Goal: Communication & Community: Answer question/provide support

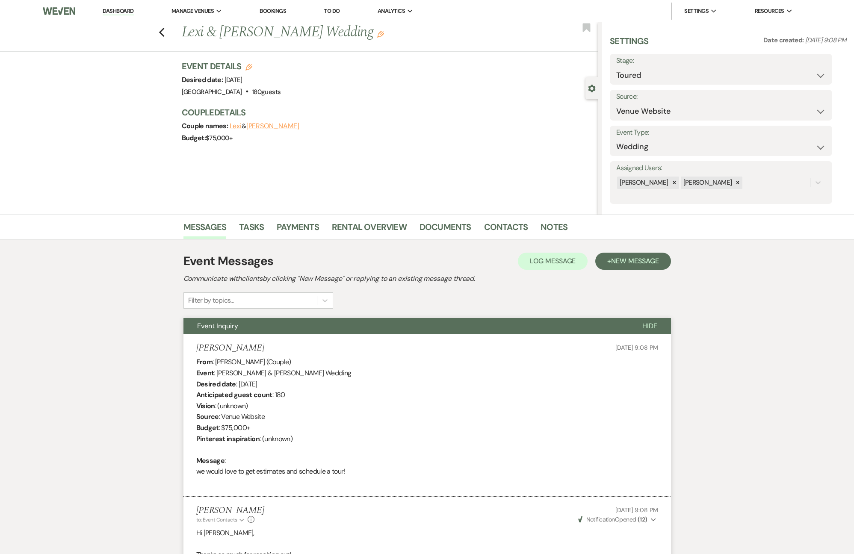
select select "5"
click at [499, 230] on link "Contacts" at bounding box center [506, 229] width 44 height 19
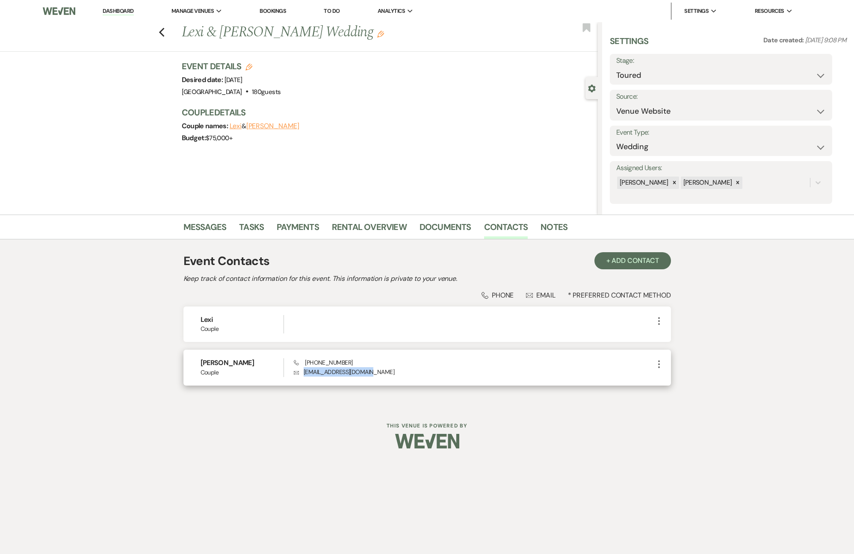
drag, startPoint x: 362, startPoint y: 371, endPoint x: 305, endPoint y: 372, distance: 57.3
click at [304, 372] on p "Envelope [EMAIL_ADDRESS][DOMAIN_NAME]" at bounding box center [473, 371] width 359 height 9
copy p "[EMAIL_ADDRESS][DOMAIN_NAME]"
click at [588, 91] on icon "Gear" at bounding box center [592, 89] width 8 height 8
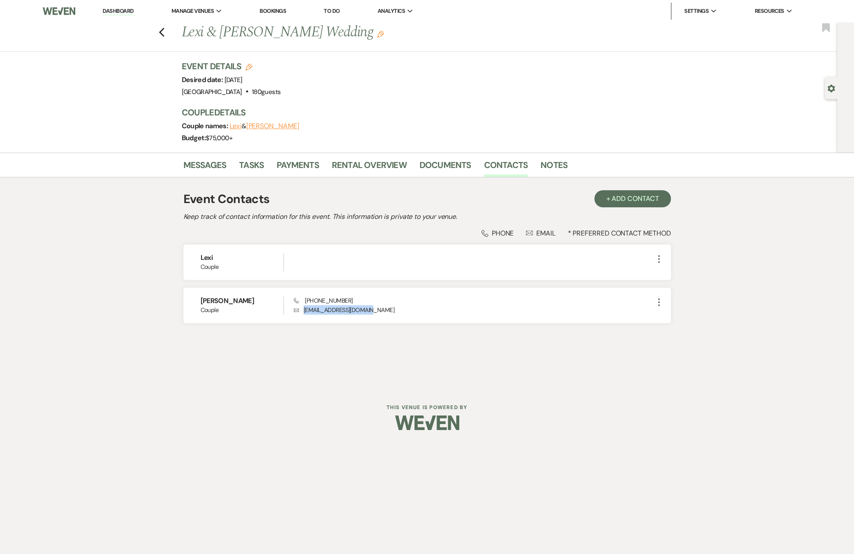
click at [247, 65] on icon "Edit" at bounding box center [248, 67] width 7 height 7
select select "512"
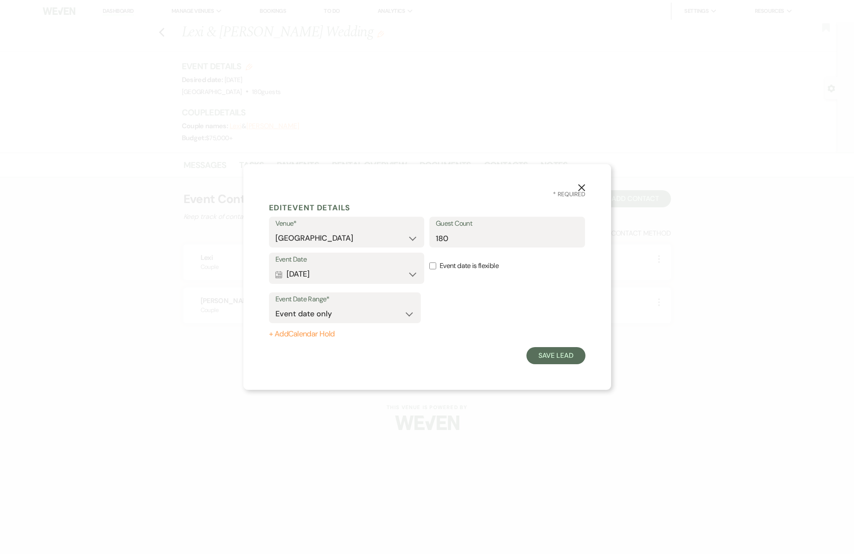
click at [582, 188] on use "button" at bounding box center [580, 187] width 7 height 7
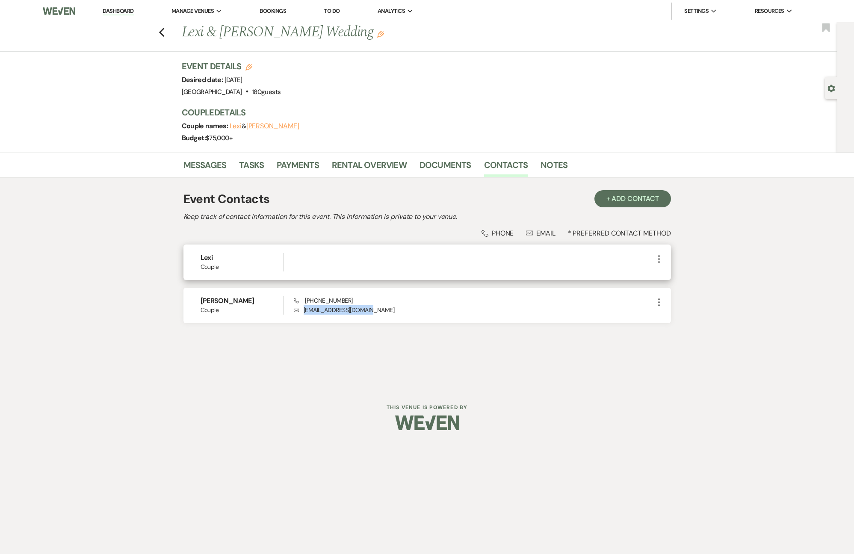
click at [656, 255] on icon "More" at bounding box center [659, 259] width 10 height 10
click at [667, 271] on button "Pencil Edit" at bounding box center [679, 275] width 51 height 15
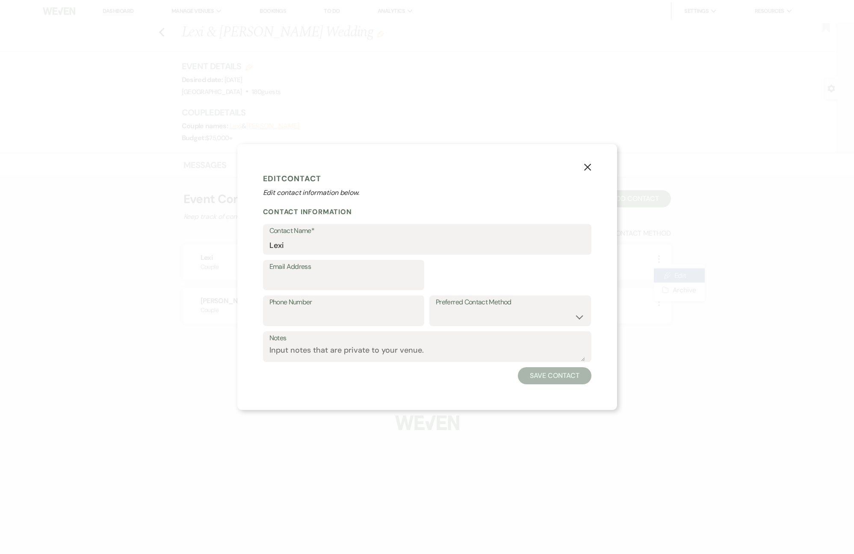
select select "1"
click at [361, 245] on input "Lexi" at bounding box center [426, 245] width 315 height 17
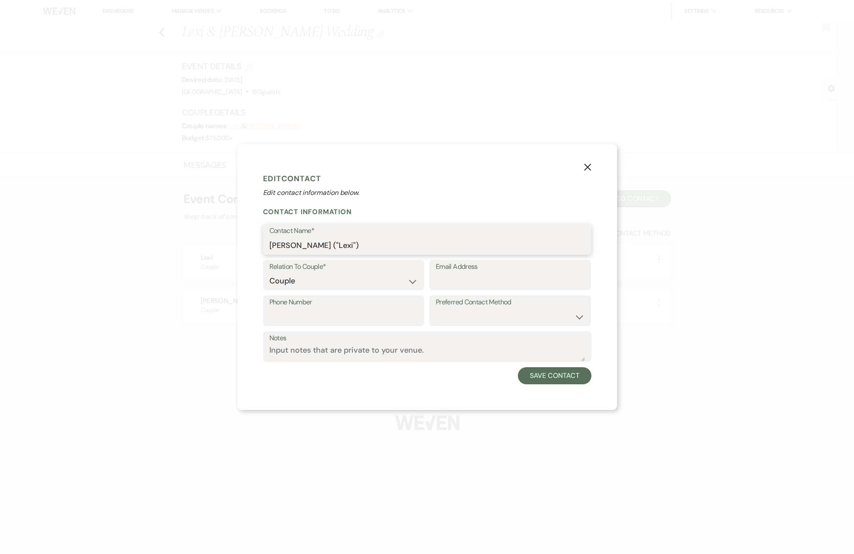
type input "[PERSON_NAME] ("Lexi")"
click at [363, 317] on input "Phone Number" at bounding box center [343, 317] width 149 height 17
type input "9"
type input "[PHONE_NUMBER]"
click at [553, 377] on button "Save Contact" at bounding box center [554, 375] width 73 height 17
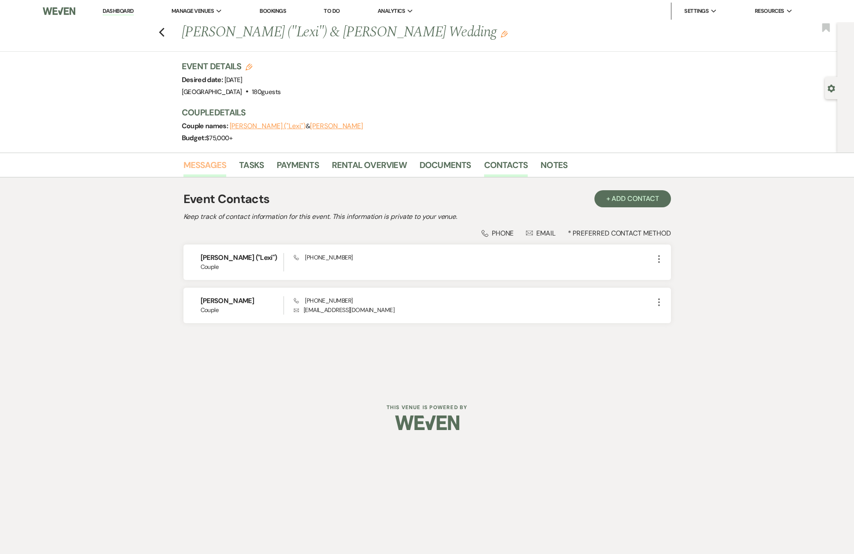
click at [195, 165] on link "Messages" at bounding box center [204, 167] width 43 height 19
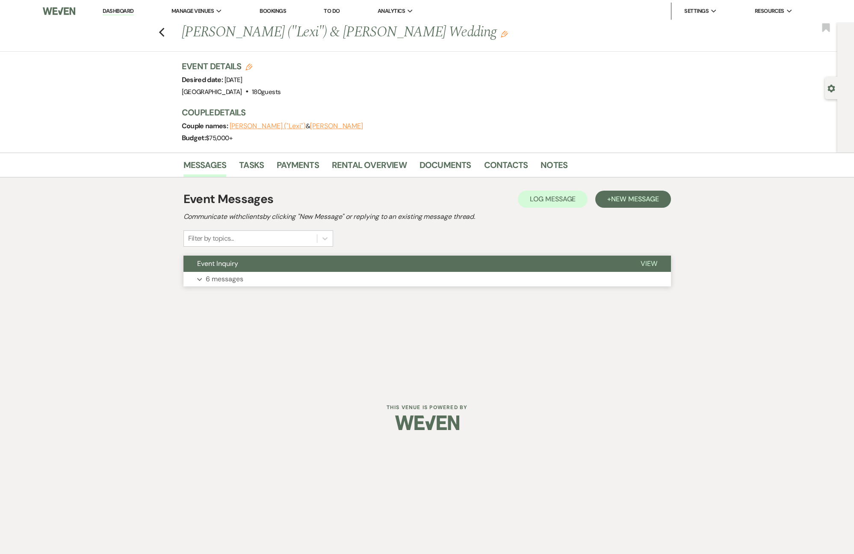
click at [237, 281] on p "6 messages" at bounding box center [225, 279] width 38 height 11
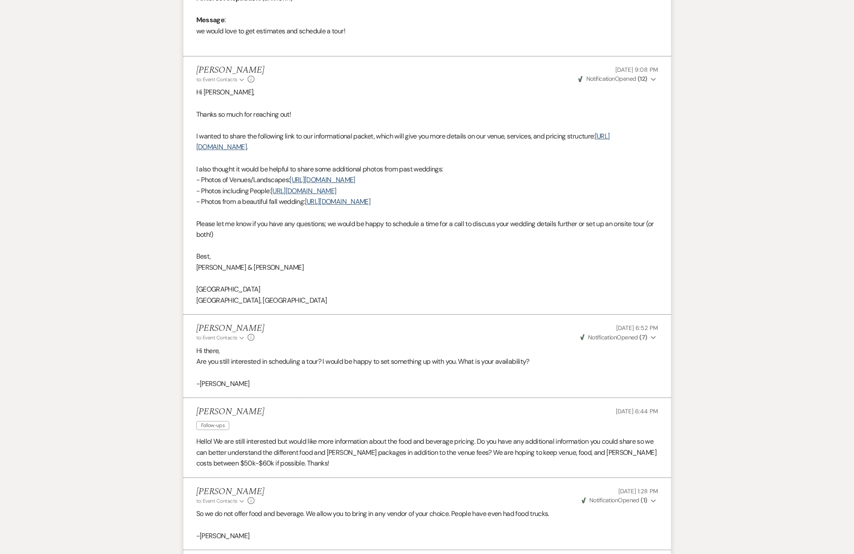
scroll to position [524, 0]
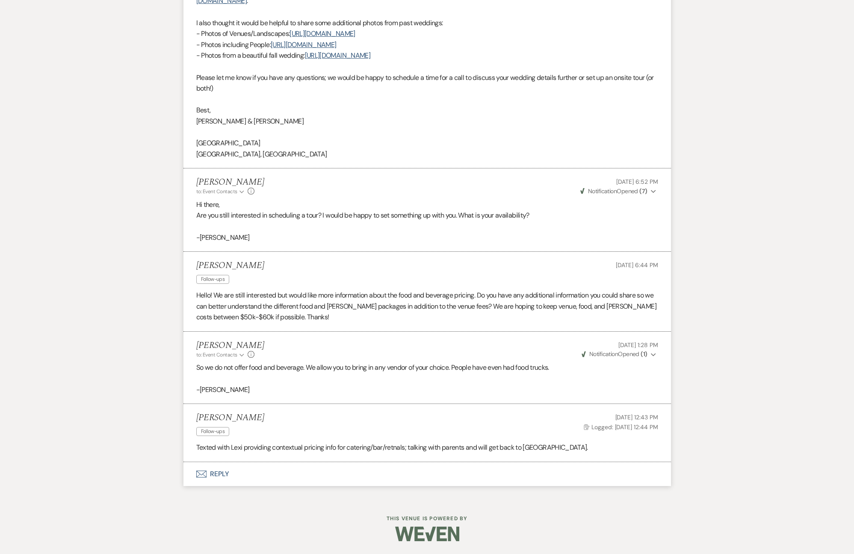
click at [225, 473] on button "Envelope Reply" at bounding box center [426, 474] width 487 height 24
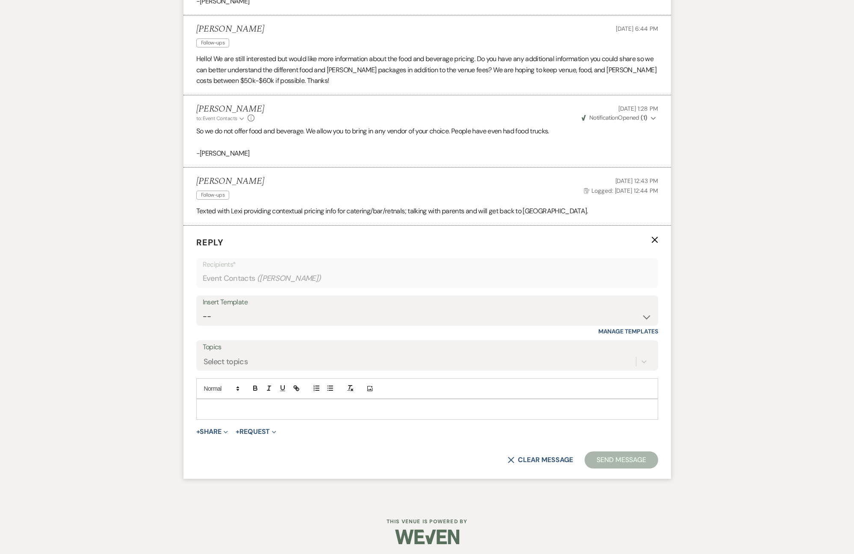
scroll to position [763, 0]
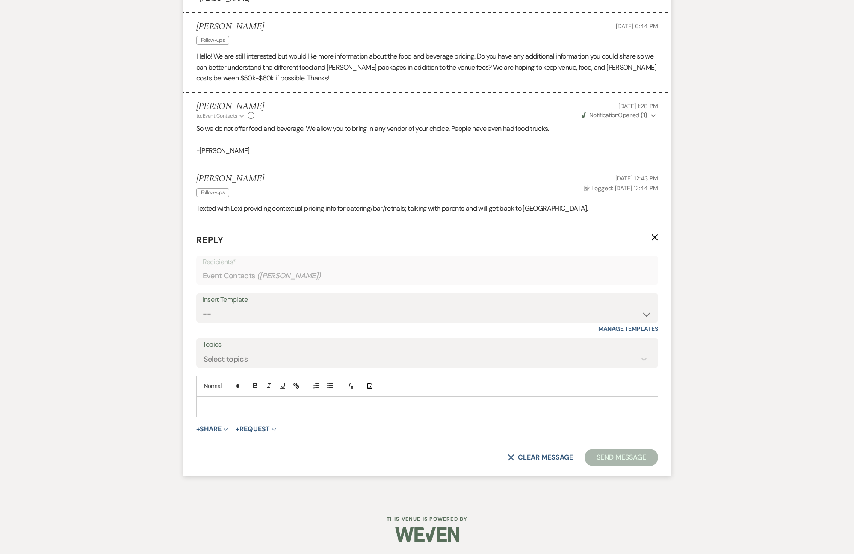
click at [260, 404] on p at bounding box center [427, 406] width 448 height 9
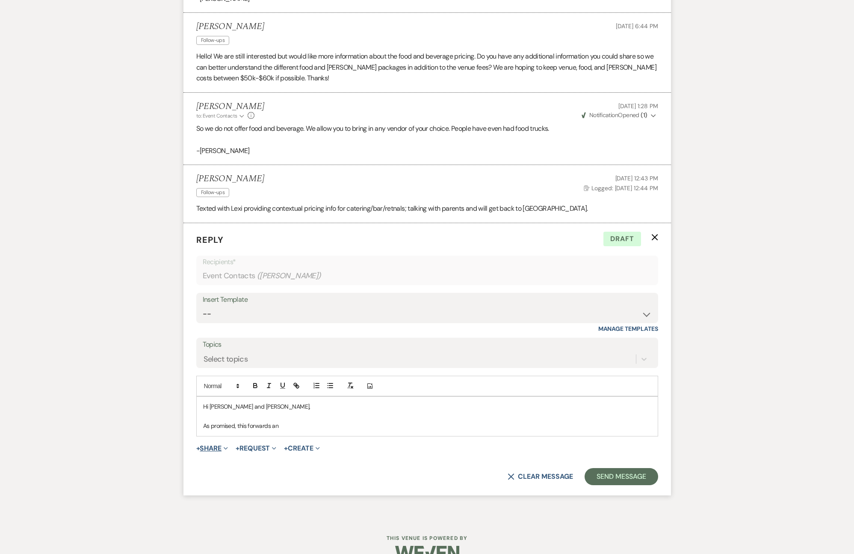
click at [218, 448] on button "+ Share Expand" at bounding box center [212, 448] width 32 height 7
click at [221, 464] on span "Doc Upload Documents" at bounding box center [230, 465] width 49 height 9
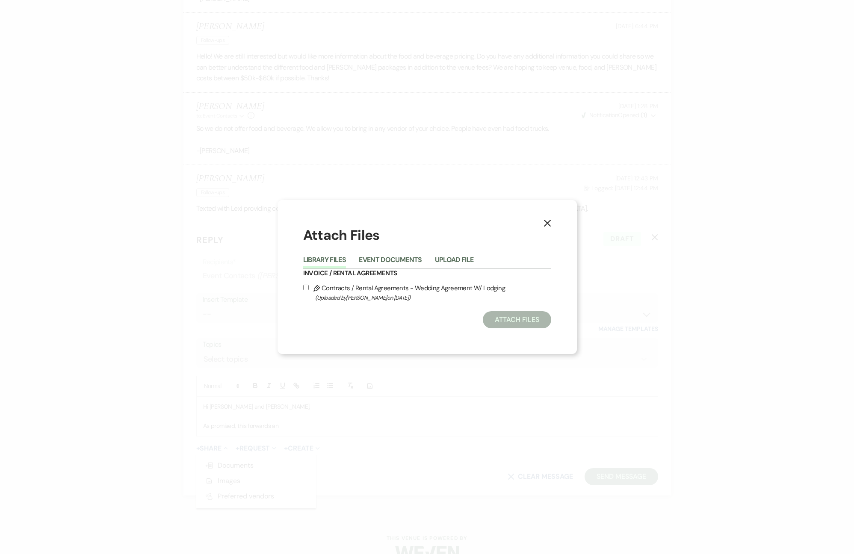
click at [432, 259] on li "Event Documents" at bounding box center [397, 261] width 76 height 14
drag, startPoint x: 442, startPoint y: 258, endPoint x: 438, endPoint y: 260, distance: 4.4
click at [442, 259] on button "Upload File" at bounding box center [454, 262] width 39 height 12
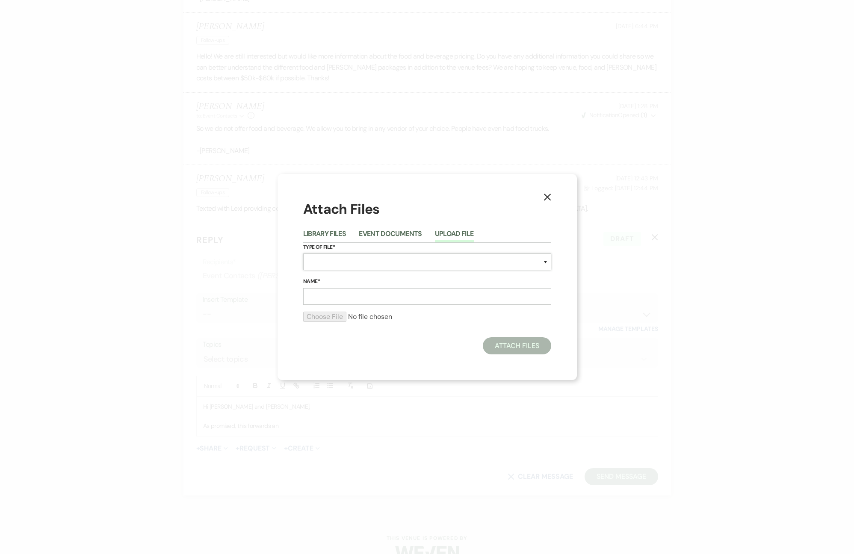
click at [357, 267] on select "Special Event Insurance Vendor Certificate of Insurance Contracts / Rental Agre…" at bounding box center [427, 261] width 248 height 17
select select "10"
click at [318, 298] on input "Name*" at bounding box center [427, 296] width 248 height 17
type input "Event Contract"
click at [321, 321] on input "file" at bounding box center [427, 317] width 248 height 10
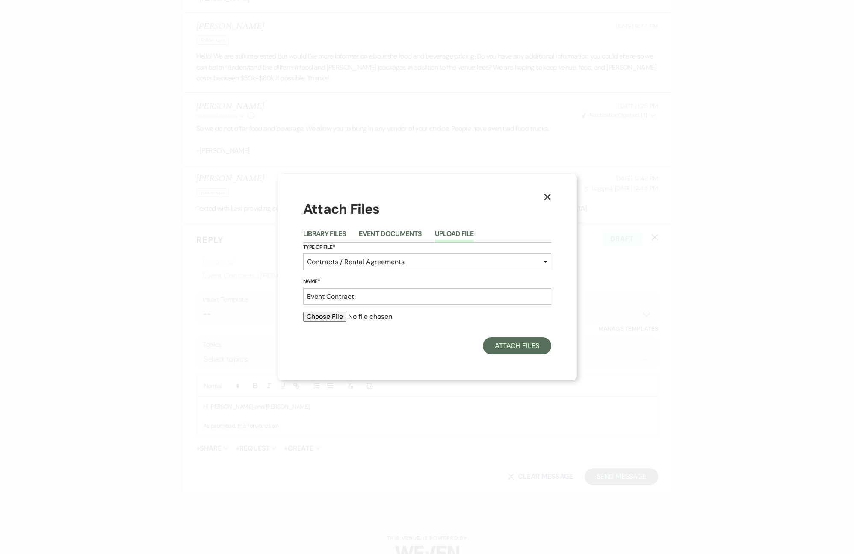
type input "C:\fakepath\[DATE] [PERSON_NAME] and [PERSON_NAME] Wedding Contract.pdf"
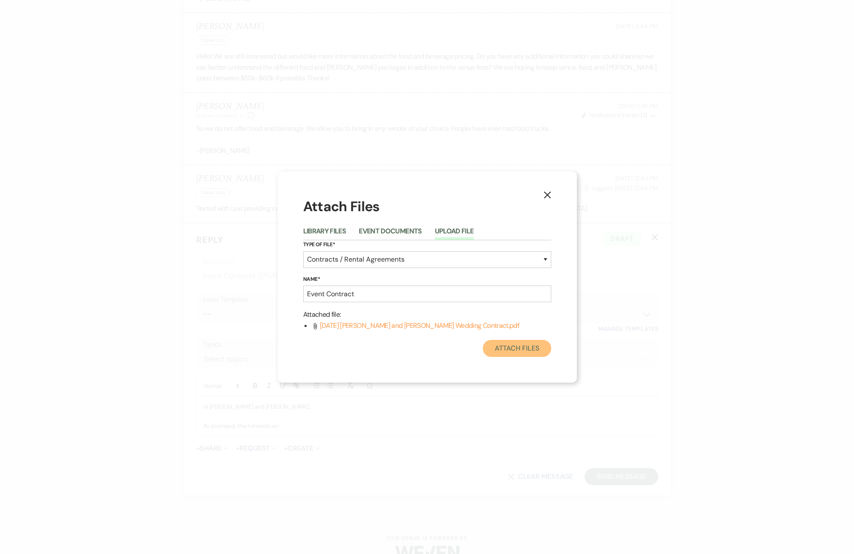
click at [523, 353] on button "Attach Files" at bounding box center [517, 348] width 68 height 17
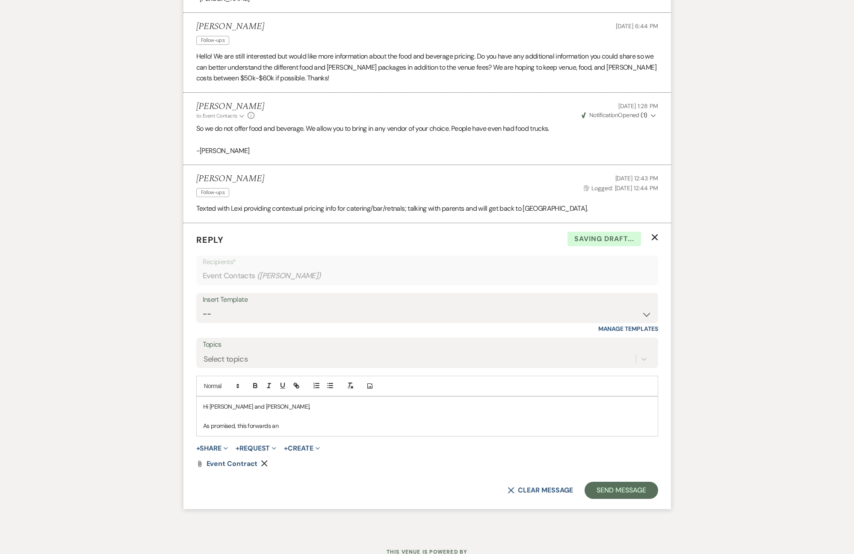
click at [295, 429] on p "As promised, this forwards an" at bounding box center [427, 425] width 448 height 9
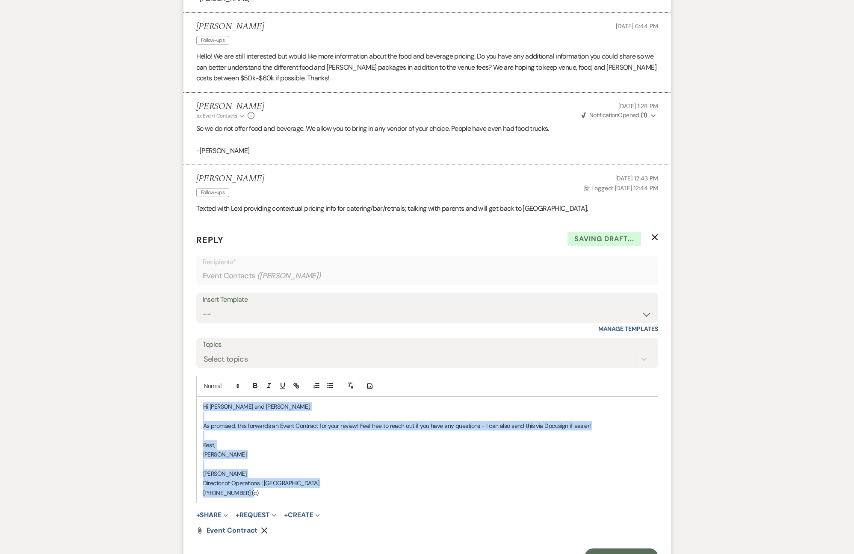
drag, startPoint x: 265, startPoint y: 498, endPoint x: 197, endPoint y: 388, distance: 129.5
copy div "Hi [PERSON_NAME] and [PERSON_NAME], As promised, this forwards an Event Contrac…"
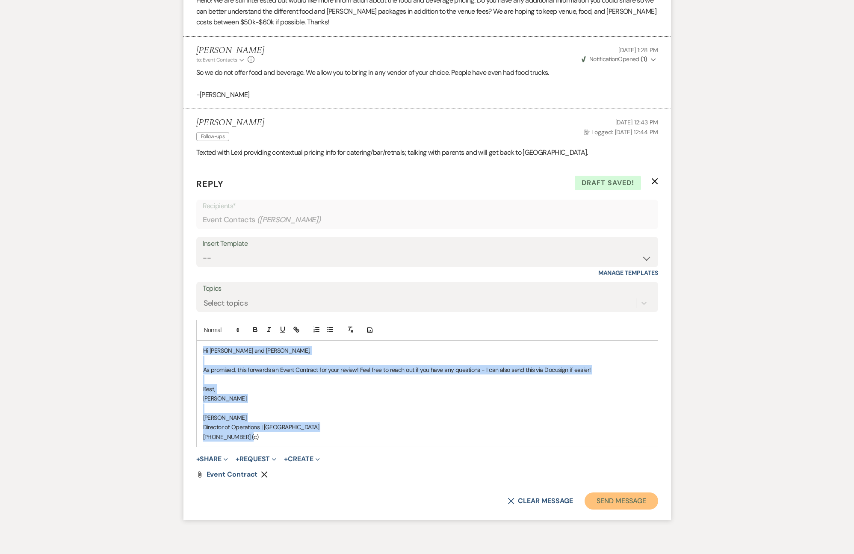
click at [613, 501] on button "Send Message" at bounding box center [620, 500] width 73 height 17
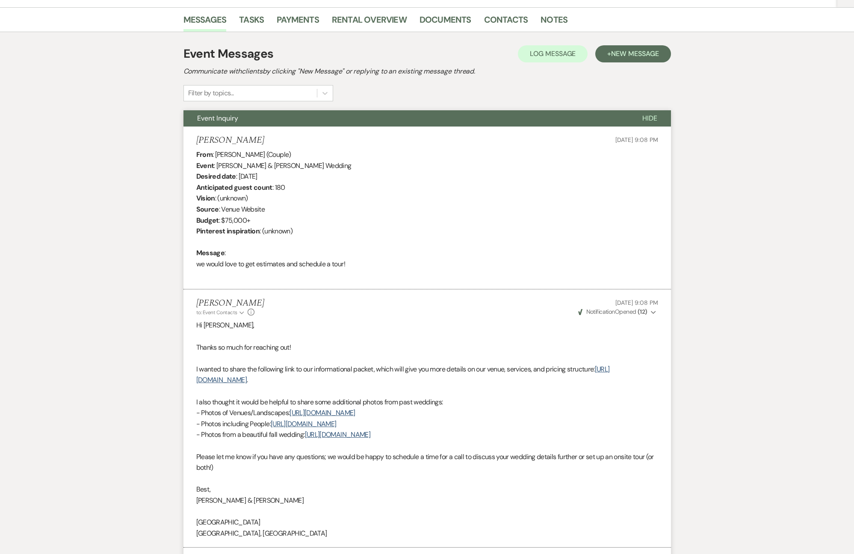
scroll to position [0, 0]
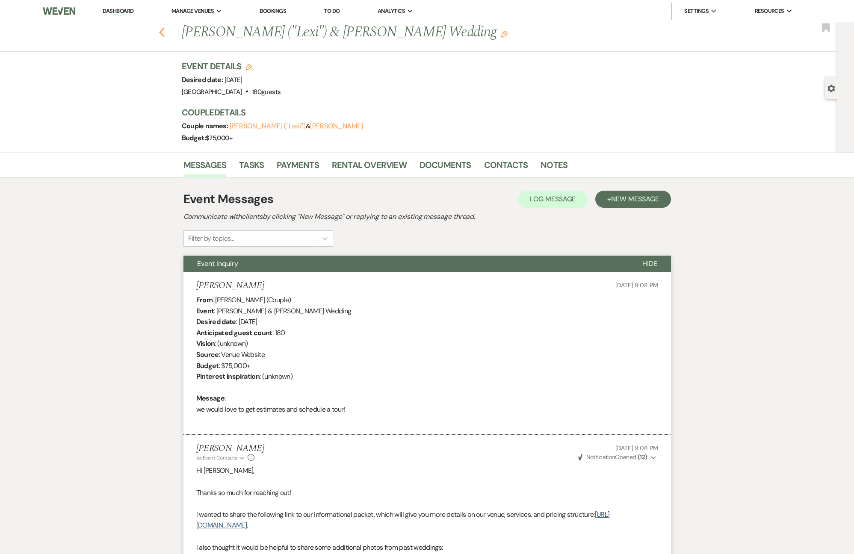
click at [160, 35] on icon "Previous" at bounding box center [162, 32] width 6 height 10
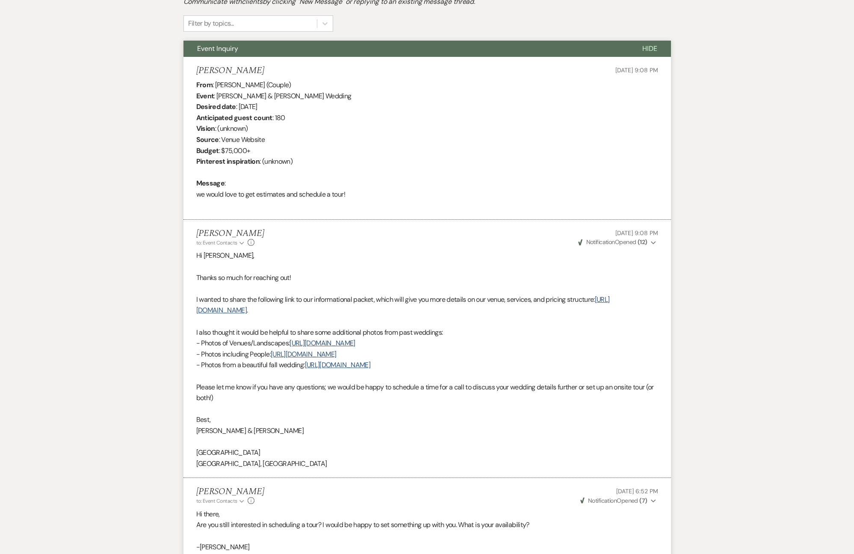
select select "5"
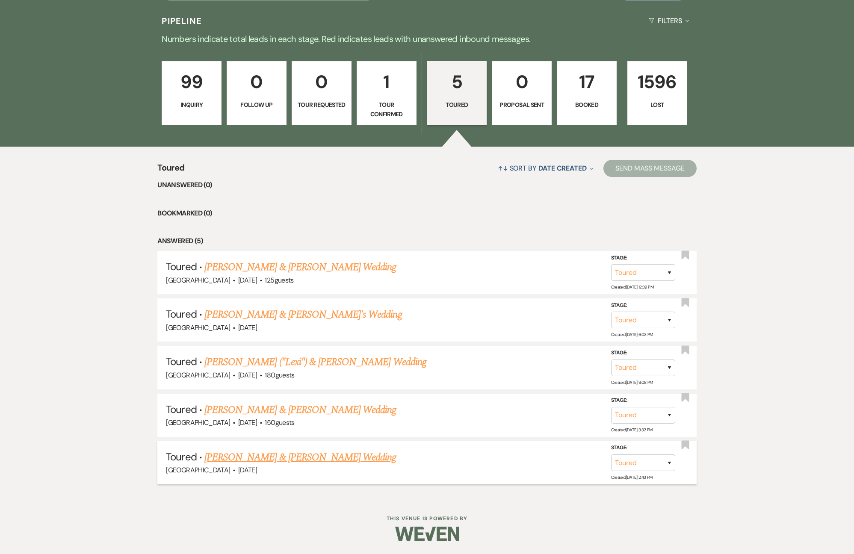
click at [335, 459] on link "[PERSON_NAME] & [PERSON_NAME] Wedding" at bounding box center [299, 457] width 191 height 15
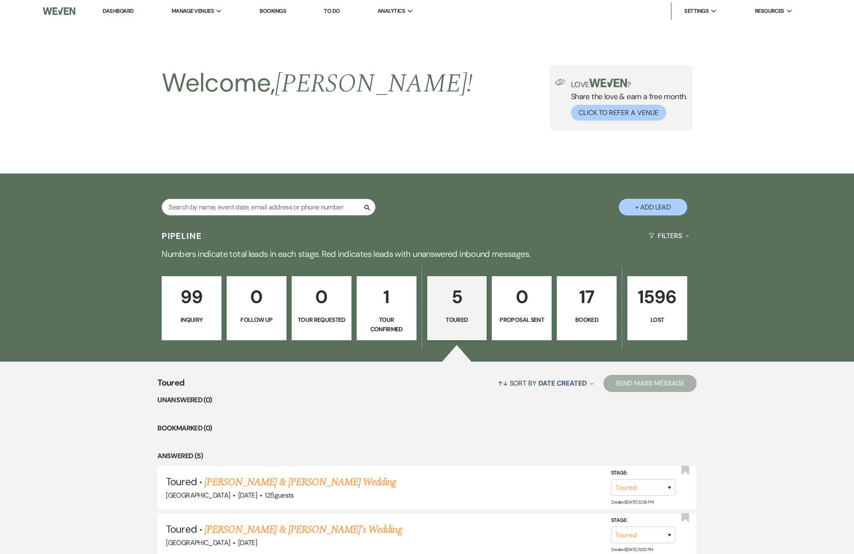
select select "5"
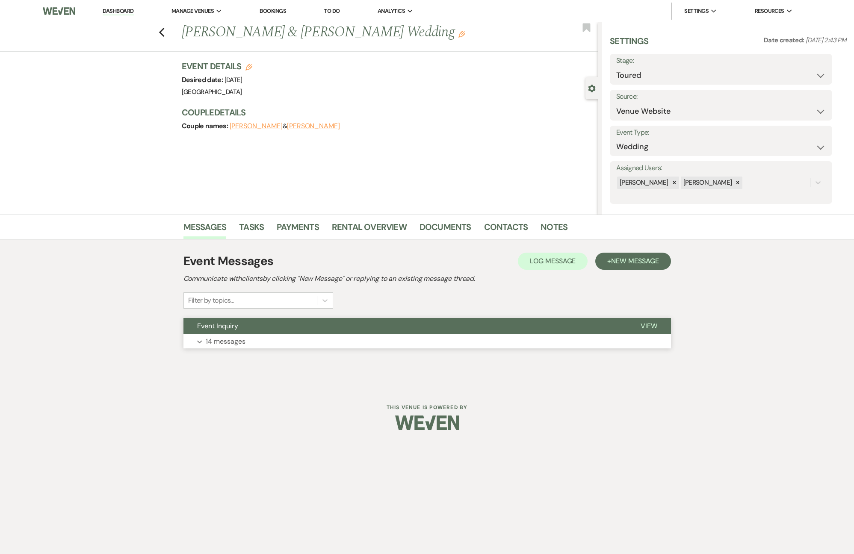
click at [322, 333] on button "Event Inquiry" at bounding box center [404, 326] width 443 height 16
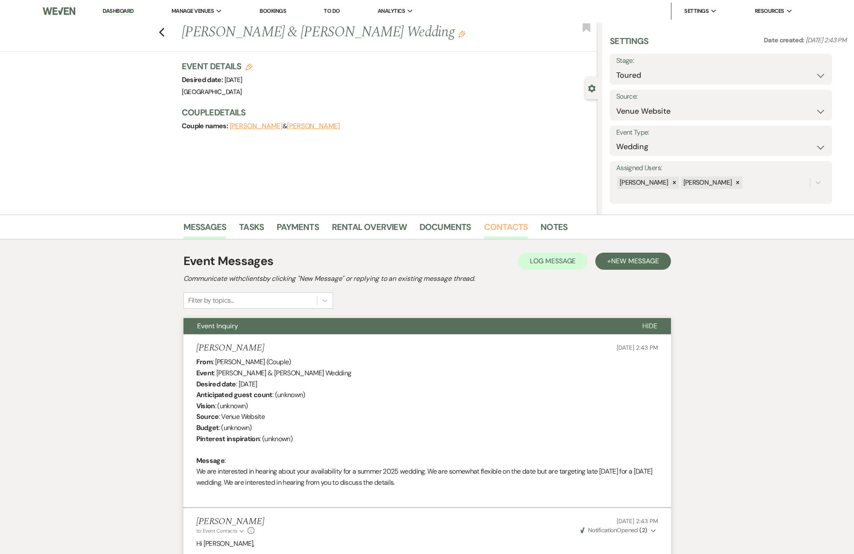
click at [484, 230] on link "Contacts" at bounding box center [506, 229] width 44 height 19
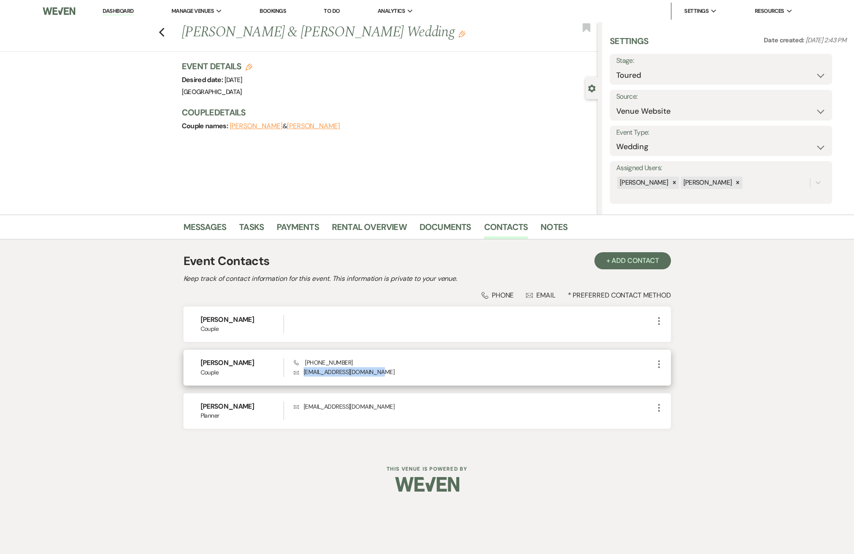
drag, startPoint x: 364, startPoint y: 373, endPoint x: 327, endPoint y: 376, distance: 37.3
click at [304, 373] on p "Envelope [EMAIL_ADDRESS][DOMAIN_NAME]" at bounding box center [473, 371] width 359 height 9
copy p "[EMAIL_ADDRESS][DOMAIN_NAME]"
click at [210, 233] on link "Messages" at bounding box center [204, 229] width 43 height 19
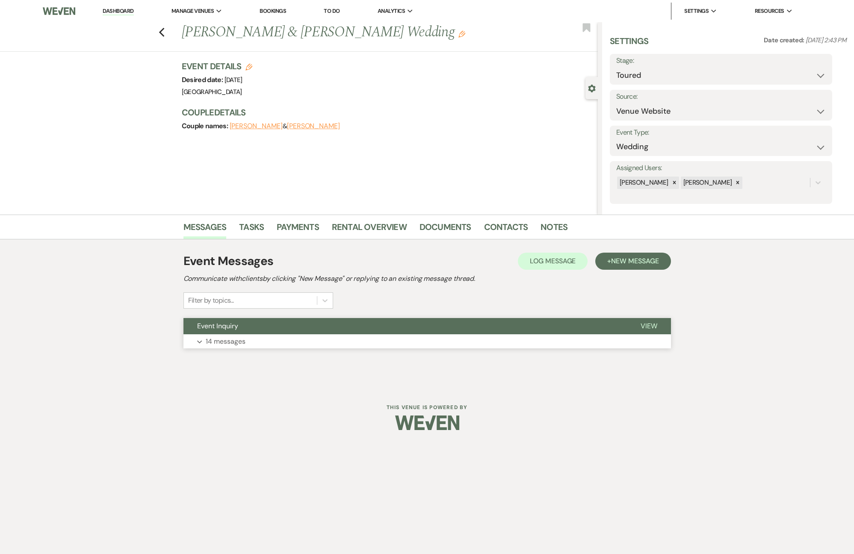
click at [235, 333] on button "Event Inquiry" at bounding box center [404, 326] width 443 height 16
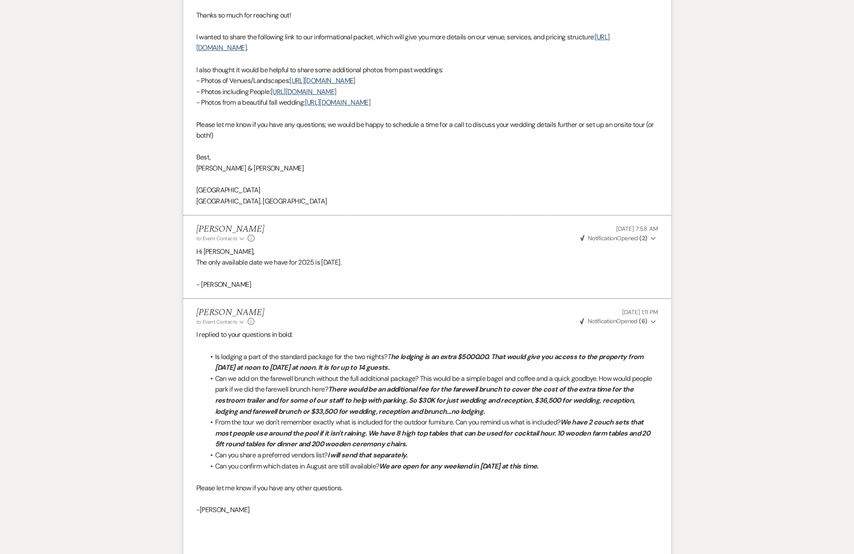
scroll to position [515, 0]
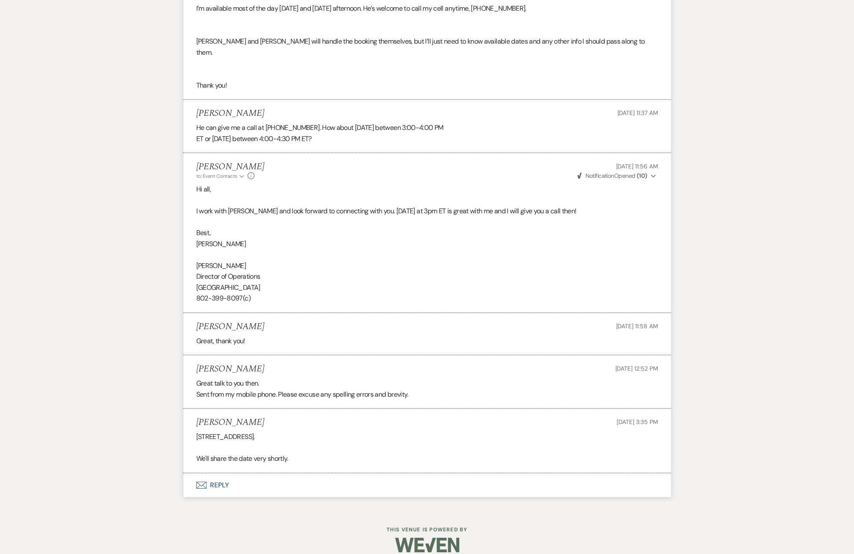
click at [224, 475] on button "Envelope Reply" at bounding box center [426, 485] width 487 height 24
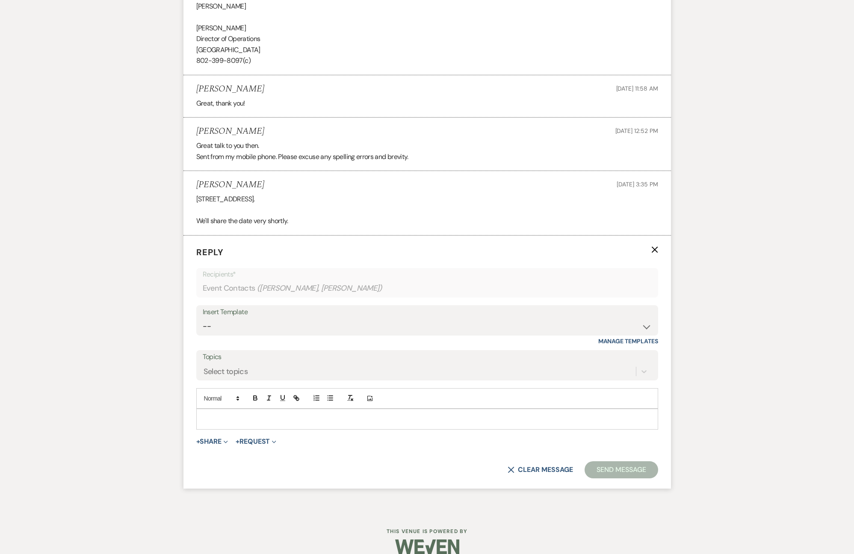
scroll to position [1749, 0]
click at [264, 413] on p at bounding box center [427, 417] width 448 height 9
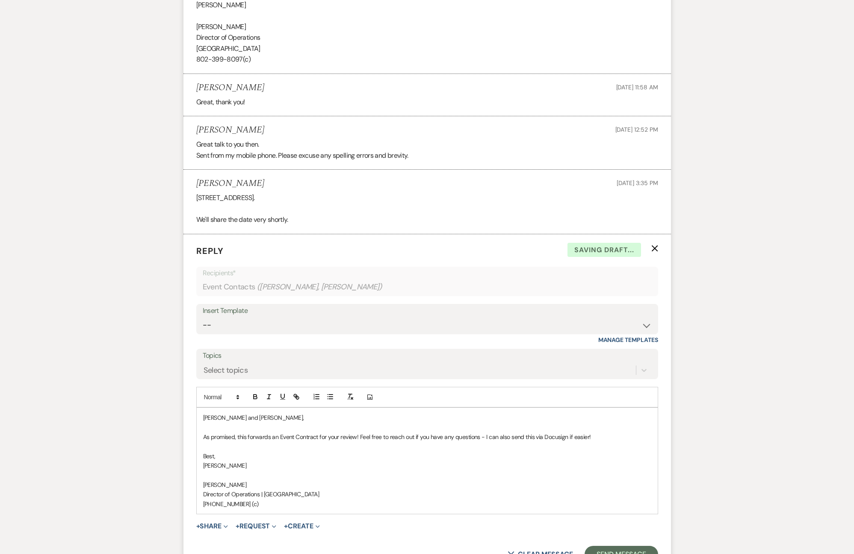
click at [219, 461] on p "[PERSON_NAME]" at bounding box center [427, 465] width 448 height 9
click at [222, 523] on button "+ Share Expand" at bounding box center [212, 526] width 32 height 7
click at [232, 539] on span "Doc Upload Documents" at bounding box center [230, 543] width 49 height 9
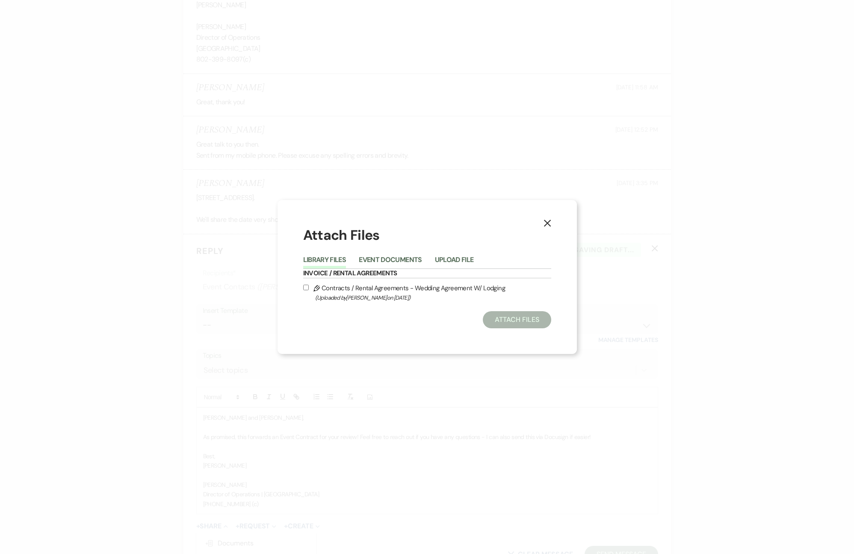
click at [468, 254] on li "Upload File" at bounding box center [461, 261] width 52 height 14
click at [461, 259] on button "Upload File" at bounding box center [454, 262] width 39 height 12
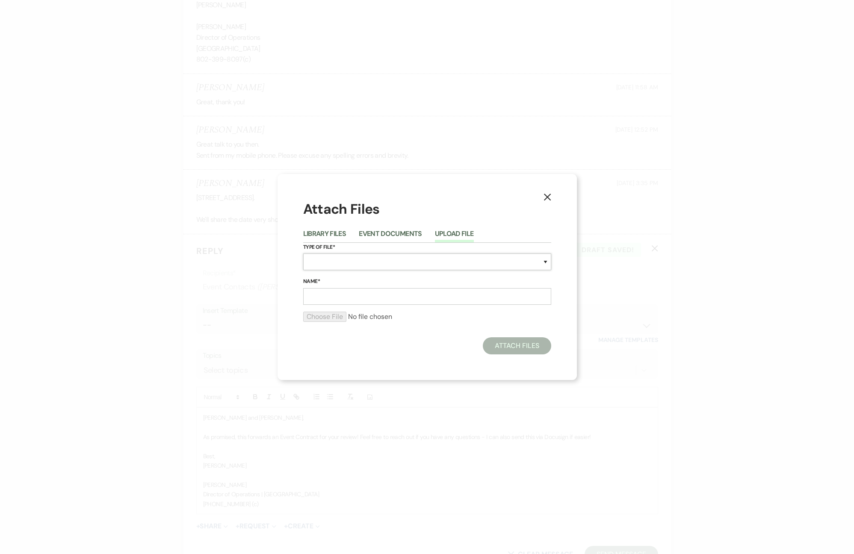
click at [350, 268] on select "Special Event Insurance Vendor Certificate of Insurance Contracts / Rental Agre…" at bounding box center [427, 261] width 248 height 17
select select "10"
click at [334, 294] on input "Name*" at bounding box center [427, 296] width 248 height 17
type input "Event Contract"
click at [330, 322] on div at bounding box center [427, 320] width 248 height 17
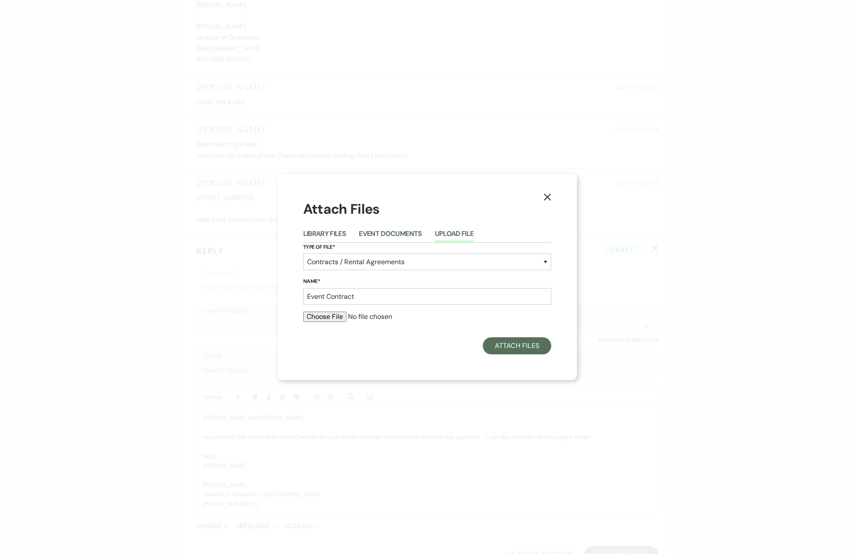
click at [330, 320] on input "file" at bounding box center [427, 317] width 248 height 10
type input "C:\fakepath\[DATE] [PERSON_NAME] and [PERSON_NAME] Wedding Contract.pdf"
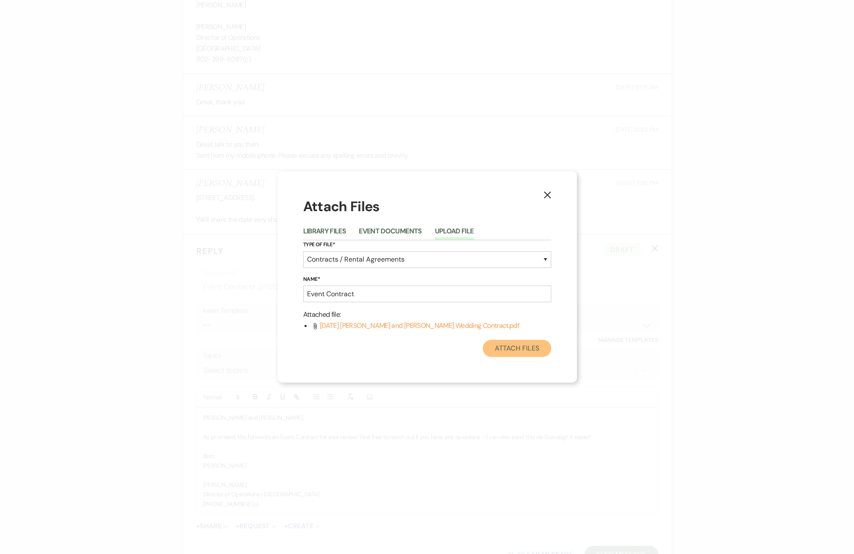
click at [518, 350] on button "Attach Files" at bounding box center [517, 348] width 68 height 17
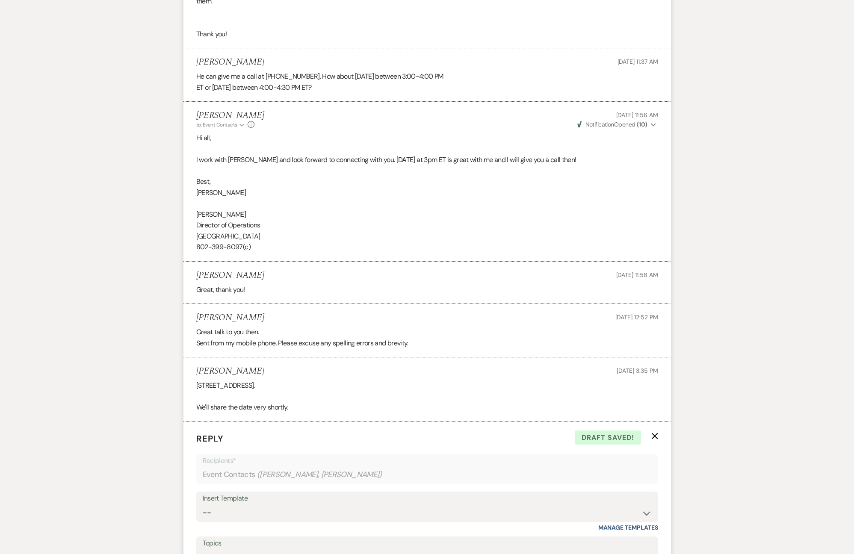
scroll to position [1848, 0]
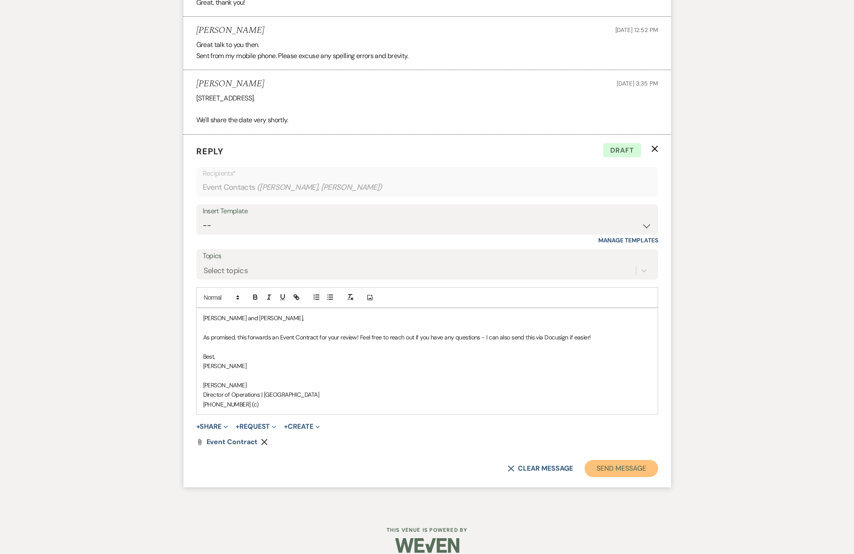
click at [623, 460] on button "Send Message" at bounding box center [620, 468] width 73 height 17
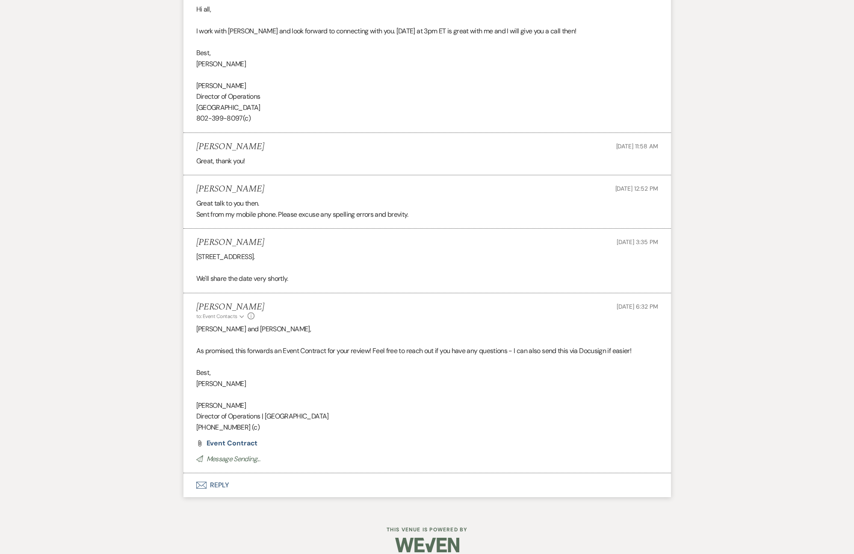
scroll to position [1679, 0]
